Goal: Transaction & Acquisition: Book appointment/travel/reservation

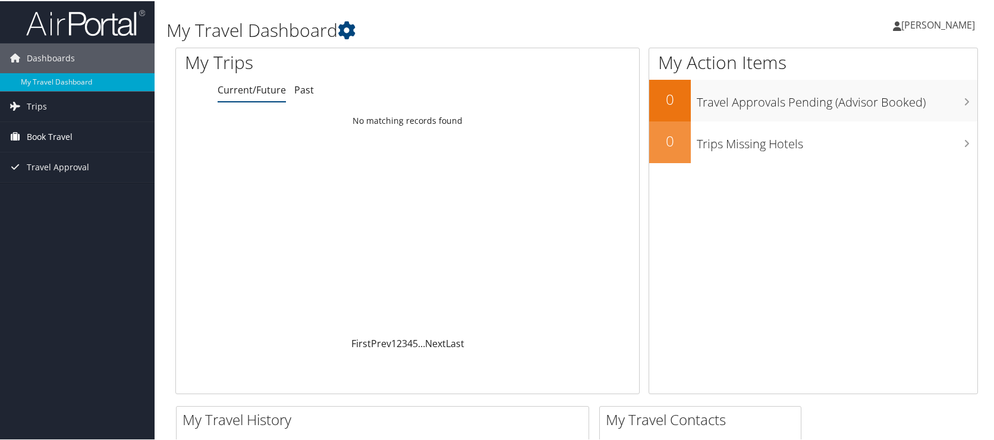
click at [42, 139] on span "Book Travel" at bounding box center [50, 136] width 46 height 30
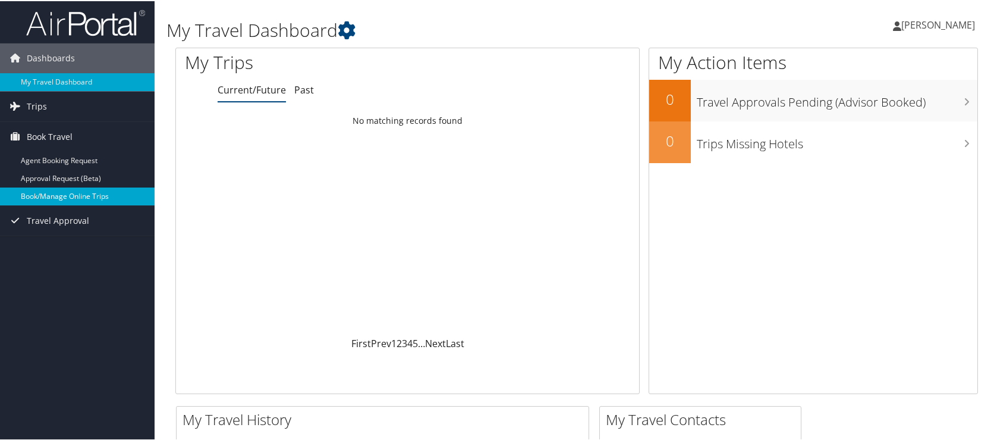
click at [43, 195] on link "Book/Manage Online Trips" at bounding box center [77, 195] width 155 height 18
